Goal: Task Accomplishment & Management: Manage account settings

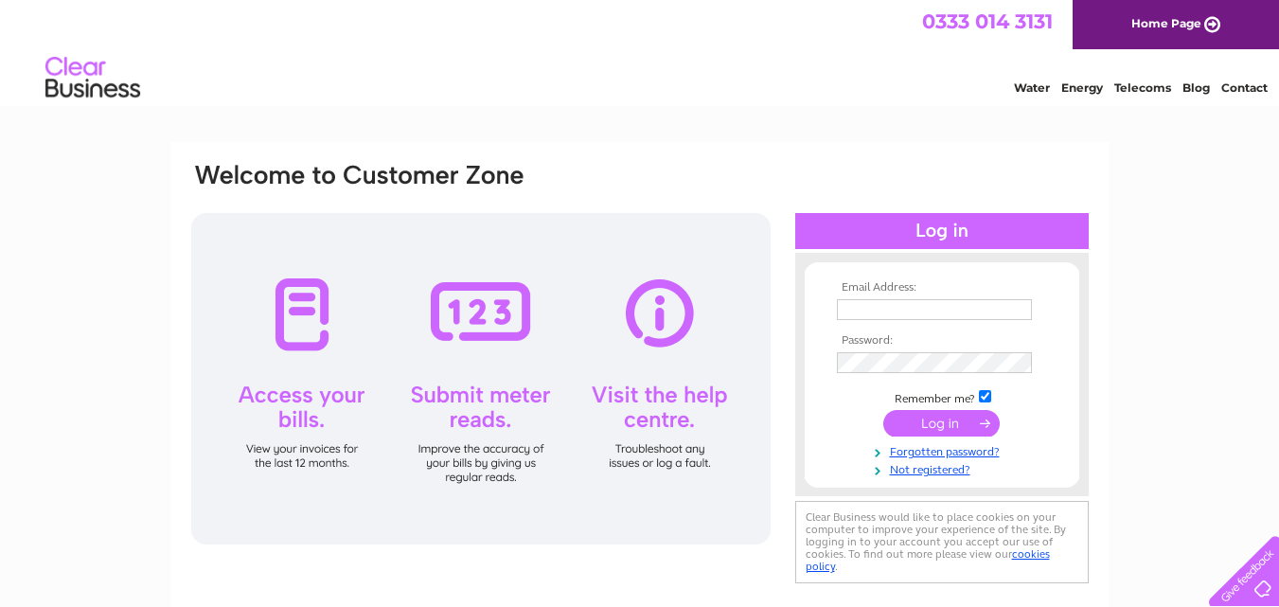
type input "hrccexeter@hotmail.com"
click at [946, 418] on input "submit" at bounding box center [941, 423] width 116 height 27
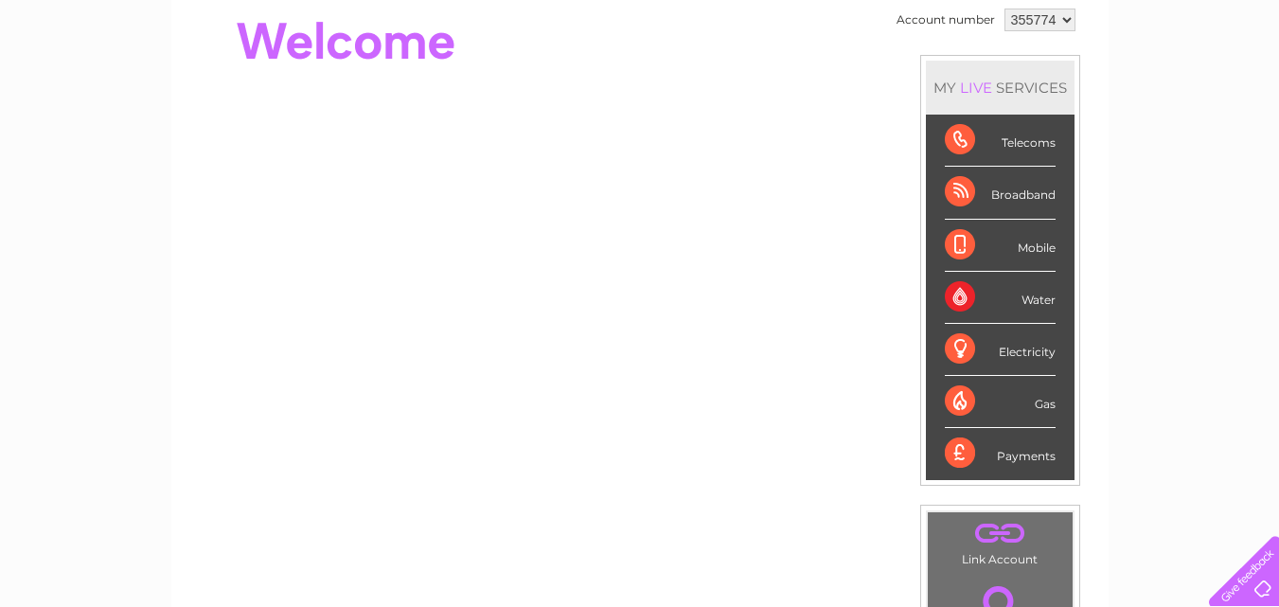
scroll to position [216, 0]
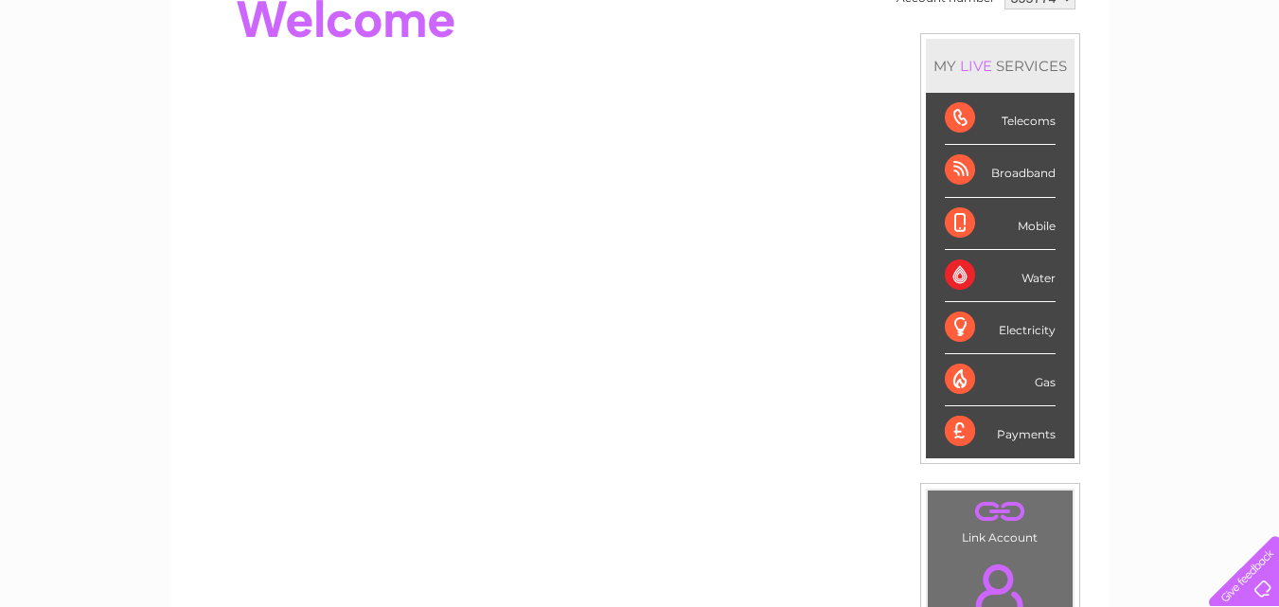
click at [959, 117] on div "Telecoms" at bounding box center [1000, 119] width 111 height 52
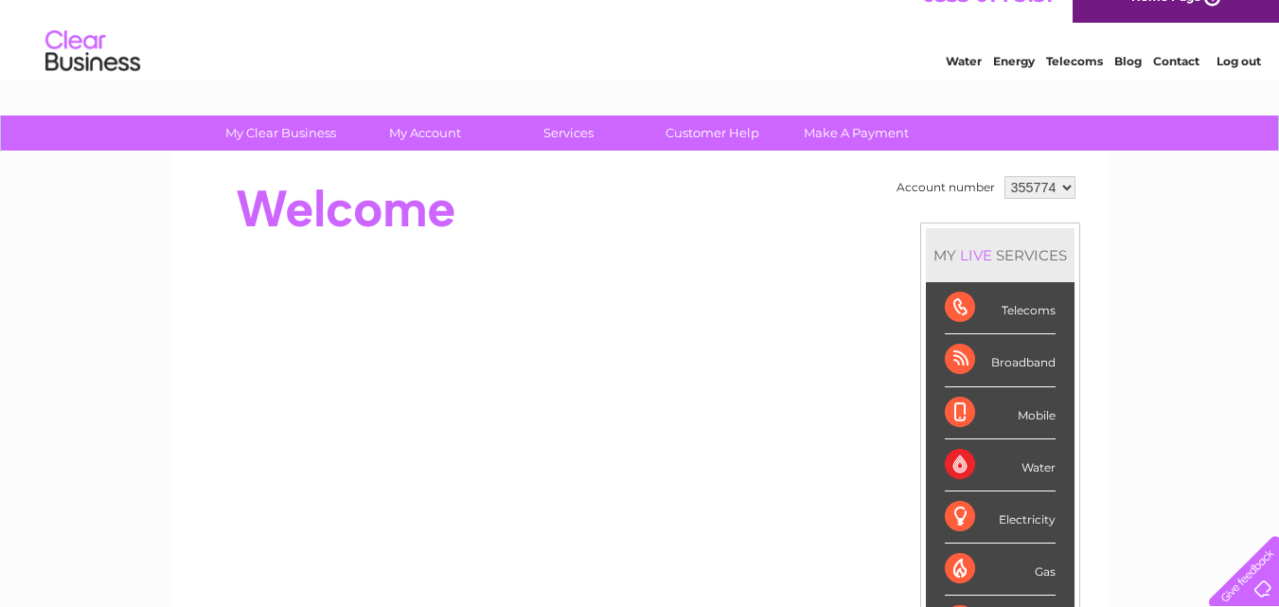
scroll to position [0, 0]
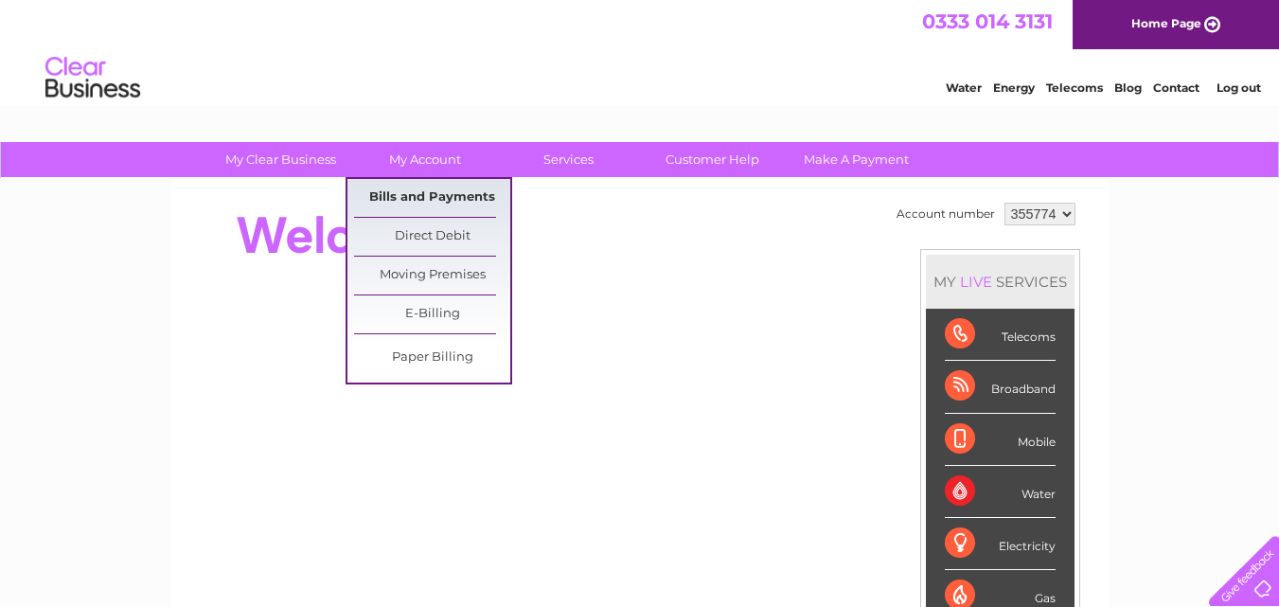
click at [464, 194] on link "Bills and Payments" at bounding box center [432, 198] width 156 height 38
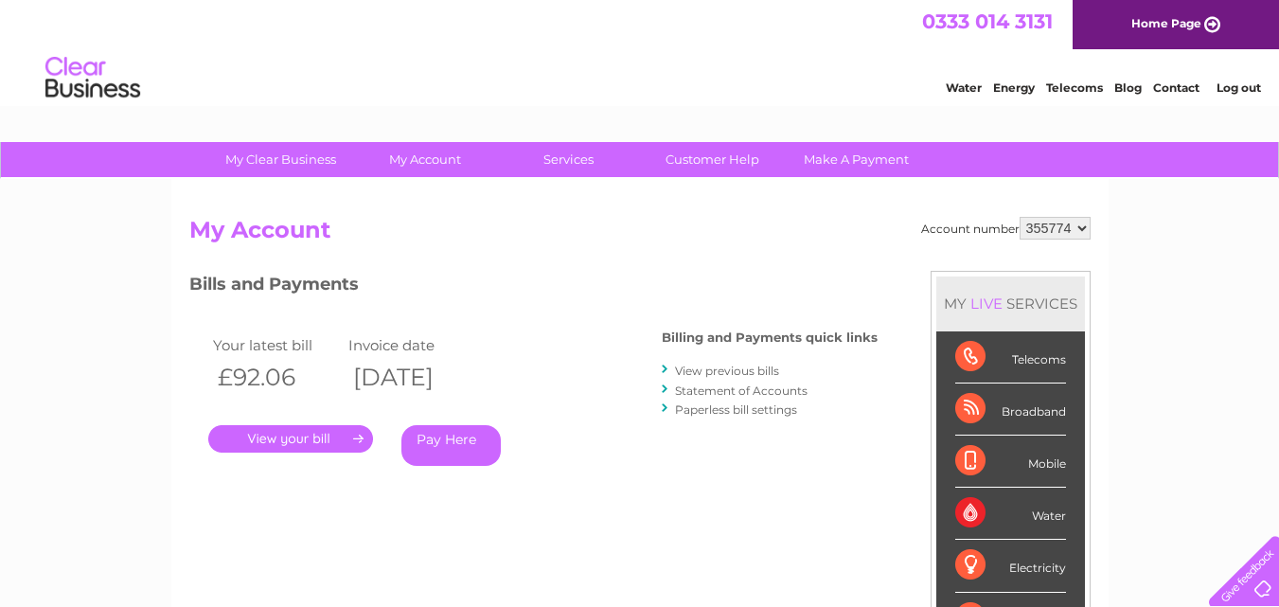
click at [299, 436] on link "." at bounding box center [290, 438] width 165 height 27
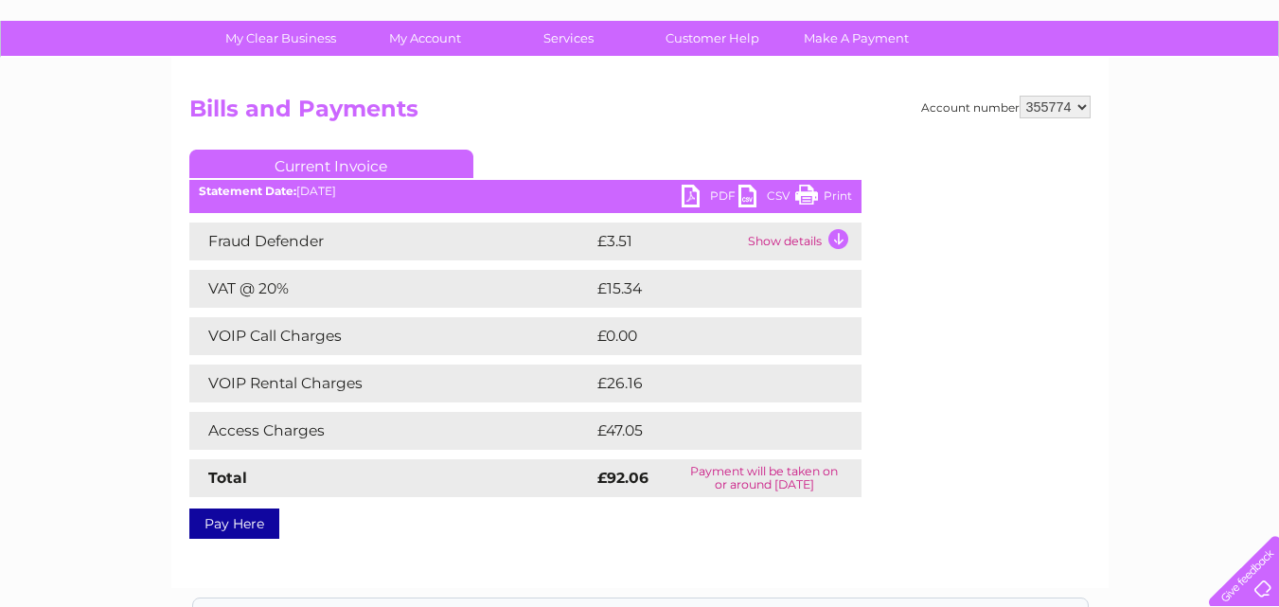
scroll to position [125, 0]
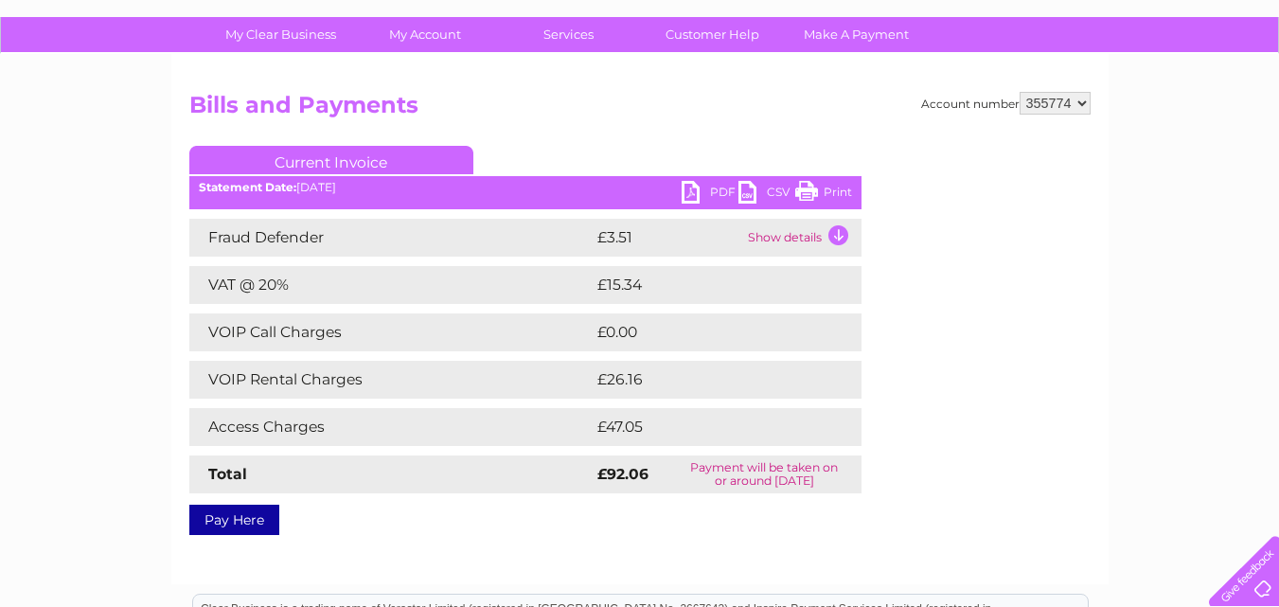
click at [723, 188] on link "PDF" at bounding box center [709, 194] width 57 height 27
